Goal: Navigation & Orientation: Find specific page/section

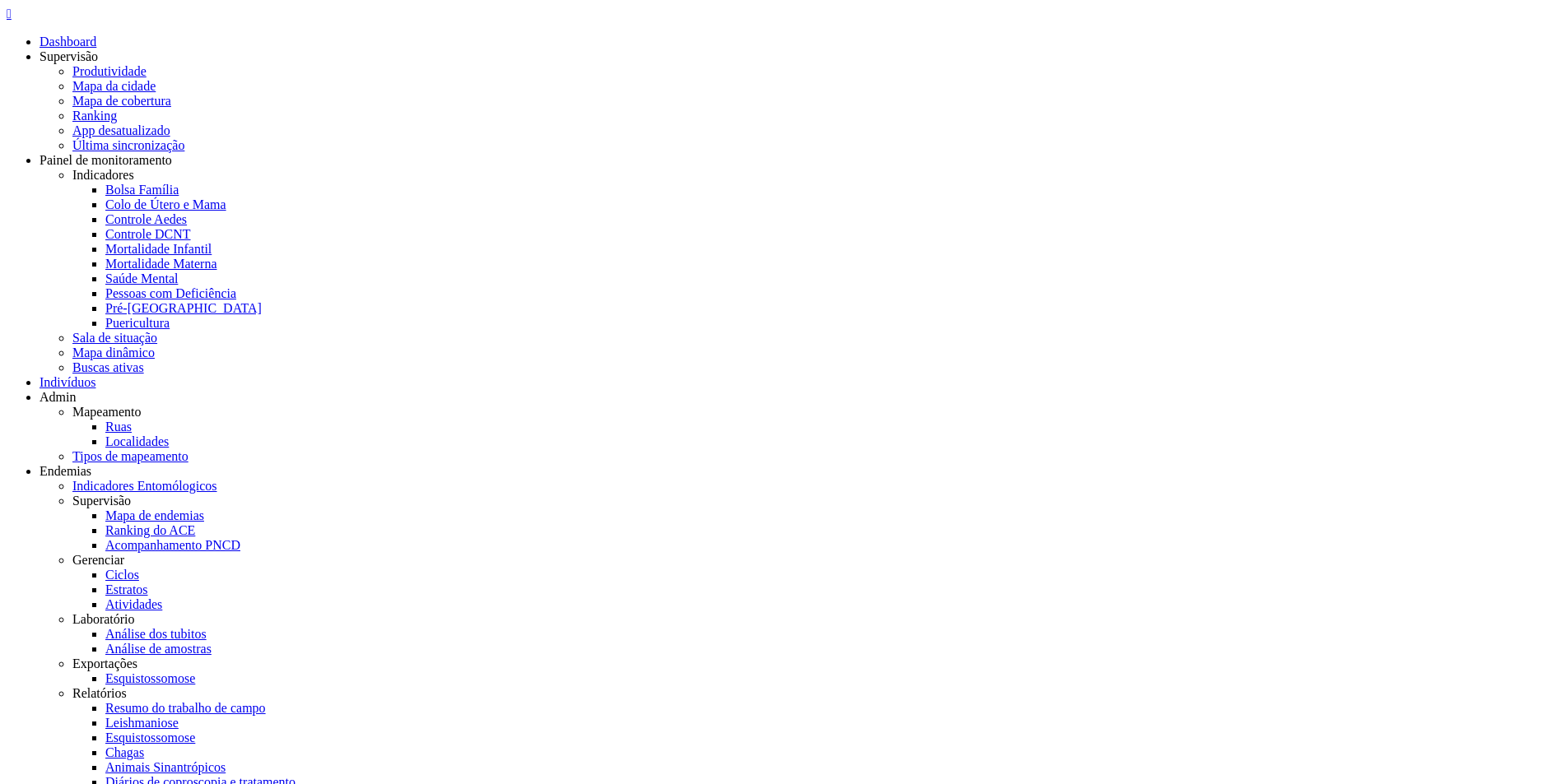
click at [11, 16] on icon "" at bounding box center [9, 13] width 5 height 14
